Goal: Information Seeking & Learning: Understand process/instructions

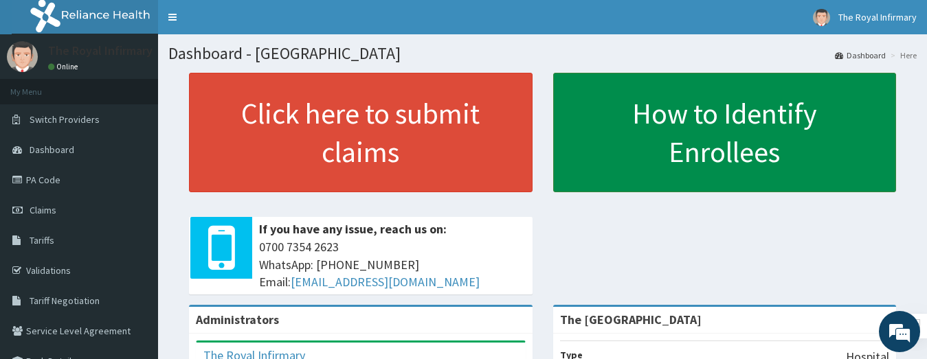
click at [87, 65] on div "The Royal Infirmary Online" at bounding box center [97, 57] width 118 height 33
click at [640, 125] on link "How to Identify Enrollees" at bounding box center [724, 133] width 343 height 120
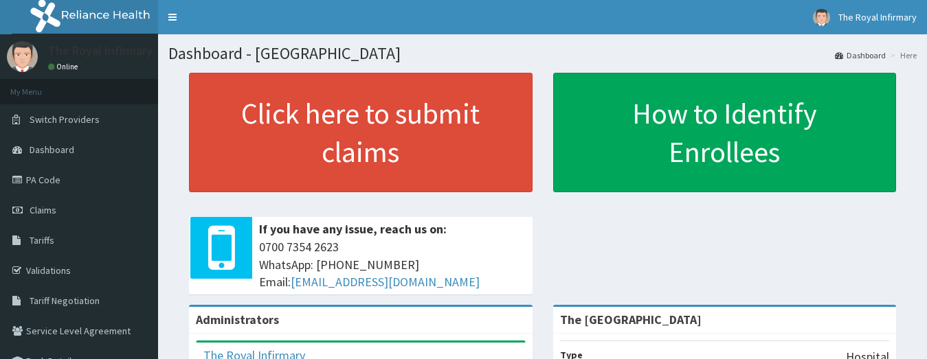
click at [67, 271] on link "Validations" at bounding box center [79, 271] width 158 height 30
